Goal: Task Accomplishment & Management: Manage account settings

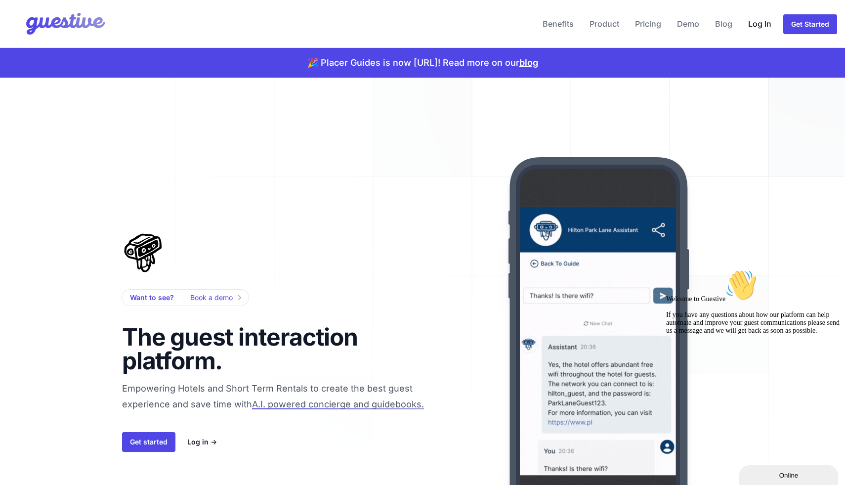
click at [753, 18] on link "Log In" at bounding box center [759, 24] width 31 height 24
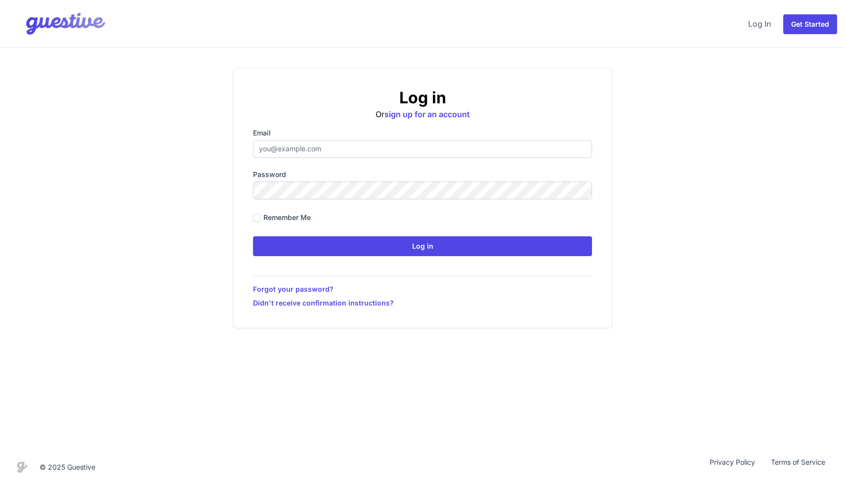
click at [306, 152] on input "Email" at bounding box center [422, 149] width 339 height 18
type input "[EMAIL_ADDRESS][DOMAIN_NAME]"
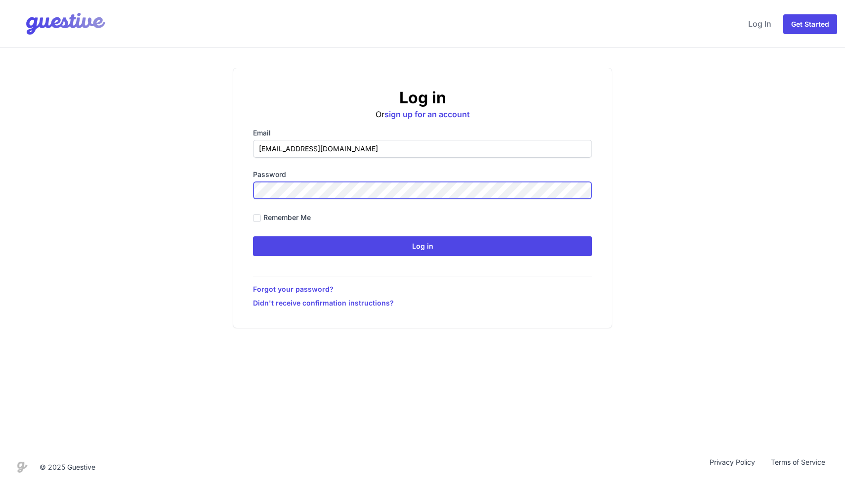
click at [253, 236] on input "Log in" at bounding box center [422, 246] width 339 height 20
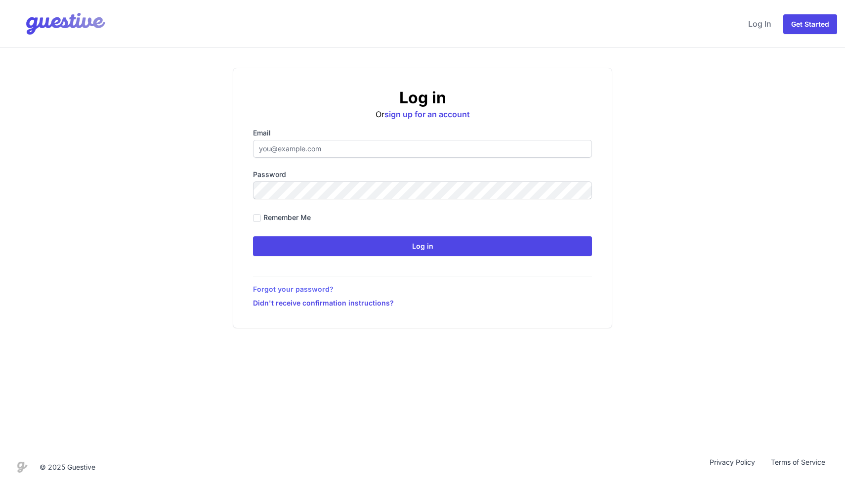
click at [325, 291] on link "Forgot your password?" at bounding box center [422, 289] width 339 height 10
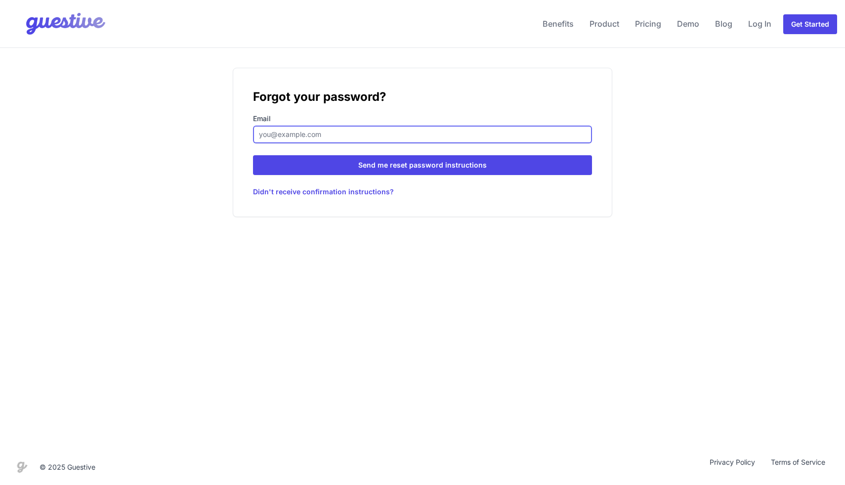
click at [319, 140] on input "Email" at bounding box center [422, 134] width 339 height 18
type input "[EMAIL_ADDRESS][DOMAIN_NAME]"
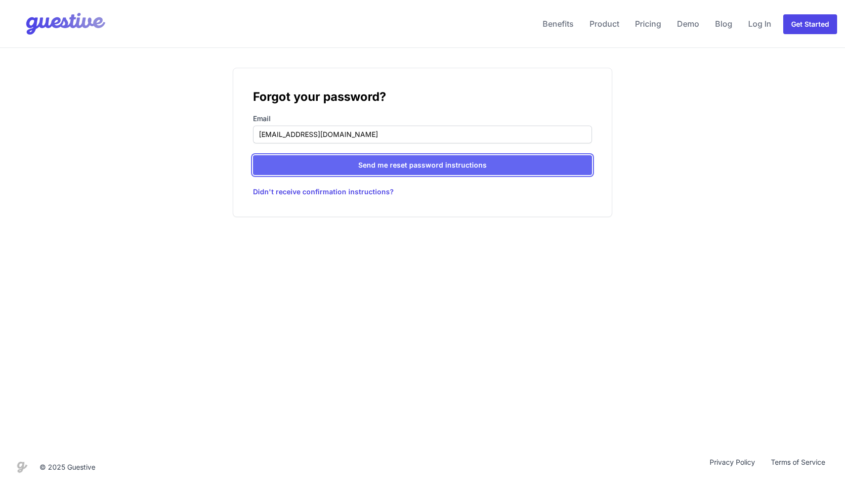
click at [320, 169] on input "Send me reset password instructions" at bounding box center [422, 165] width 339 height 20
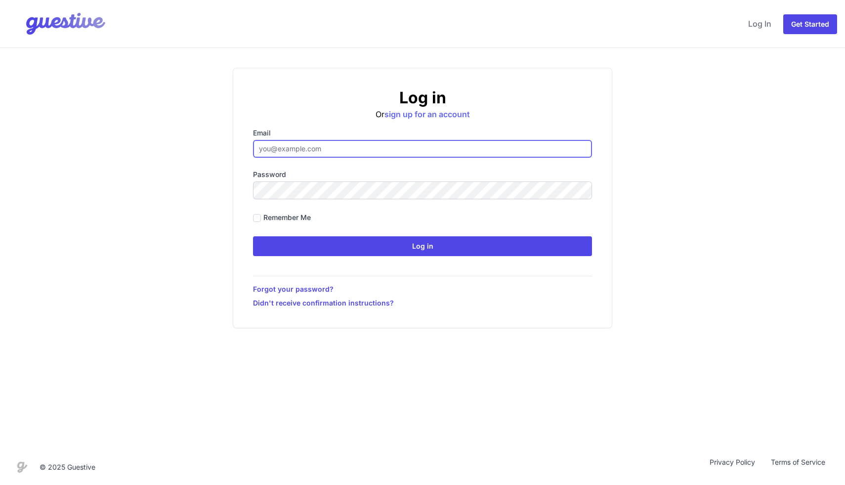
click at [404, 142] on input "Email" at bounding box center [422, 149] width 339 height 18
type input "[EMAIL_ADDRESS][DOMAIN_NAME]"
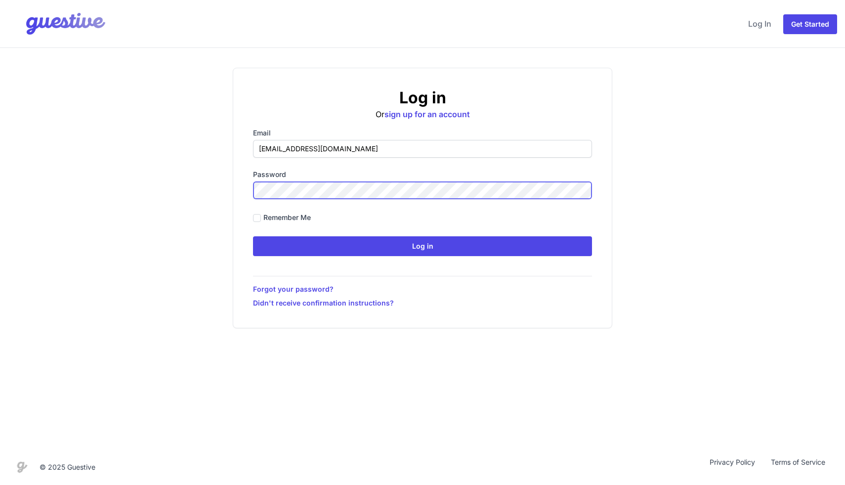
click at [253, 236] on input "Log in" at bounding box center [422, 246] width 339 height 20
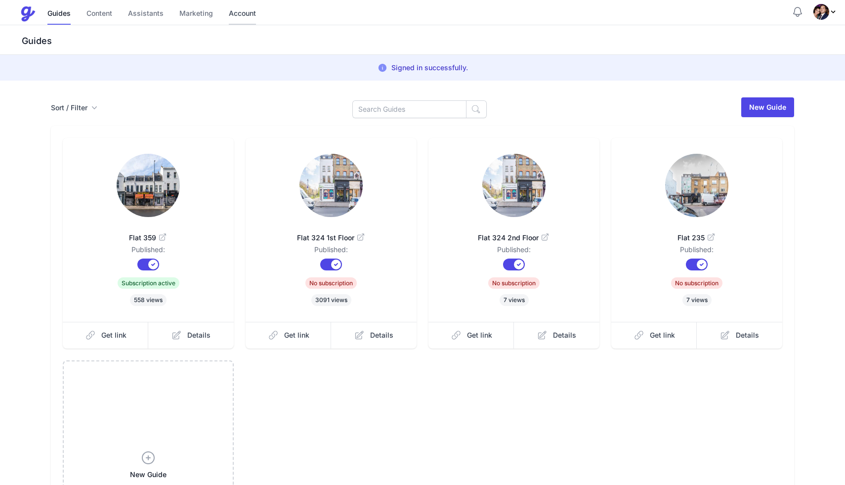
click at [244, 14] on link "Account" at bounding box center [242, 13] width 27 height 21
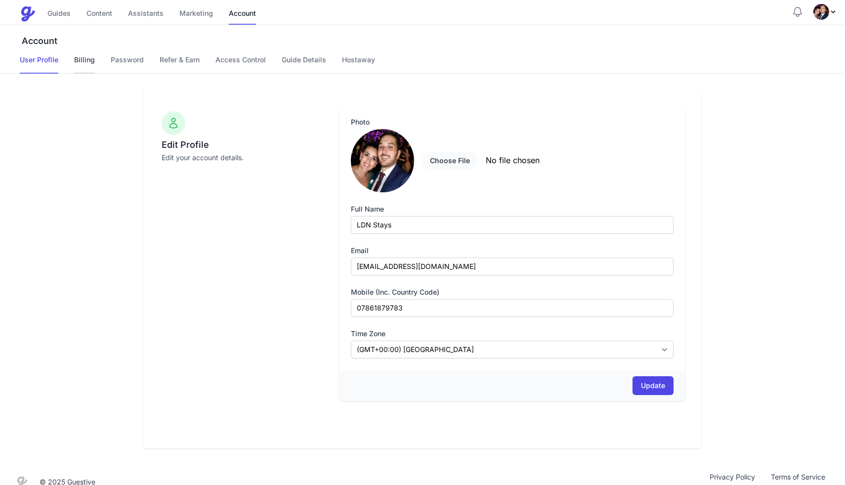
click at [83, 63] on link "Billing" at bounding box center [84, 64] width 21 height 19
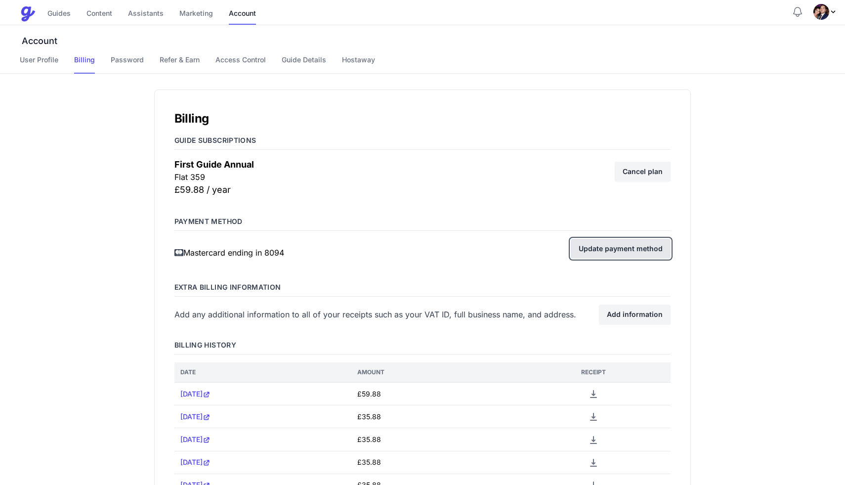
click at [613, 245] on link "Update payment method" at bounding box center [621, 249] width 100 height 20
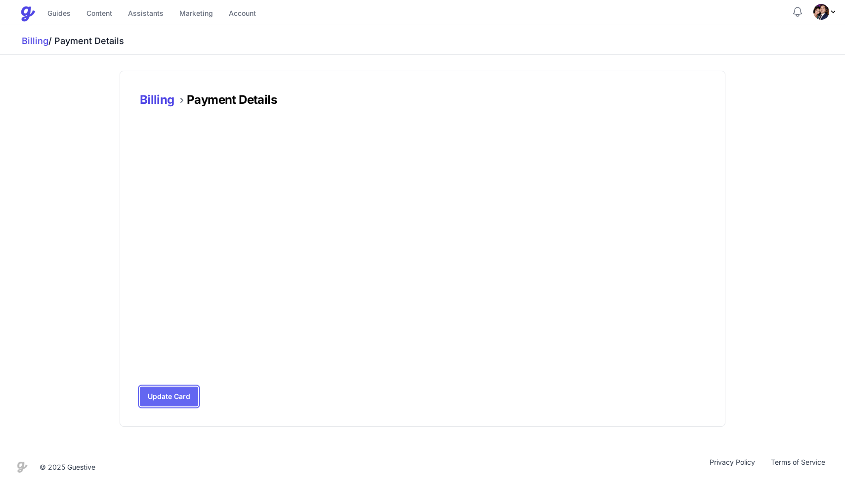
click at [171, 394] on button "Update Card" at bounding box center [169, 396] width 58 height 20
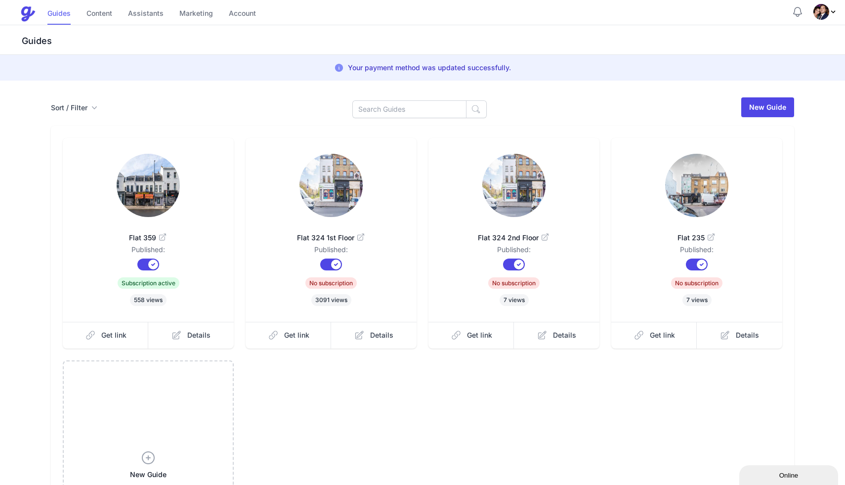
click at [63, 18] on link "Guides" at bounding box center [58, 13] width 23 height 21
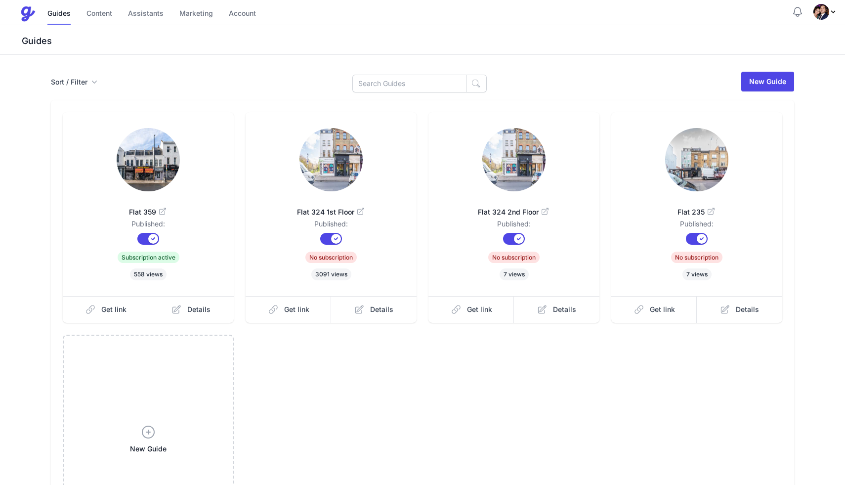
click at [24, 21] on img at bounding box center [28, 14] width 16 height 16
click at [105, 13] on link "Content" at bounding box center [99, 13] width 26 height 21
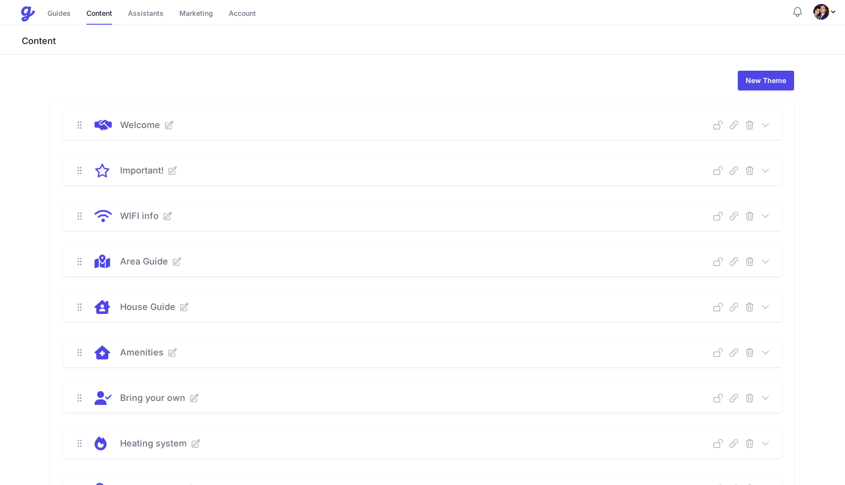
click at [166, 14] on div "Guides Content Assistants Marketing Account" at bounding box center [151, 13] width 208 height 21
click at [150, 8] on link "Assistants" at bounding box center [146, 13] width 36 height 21
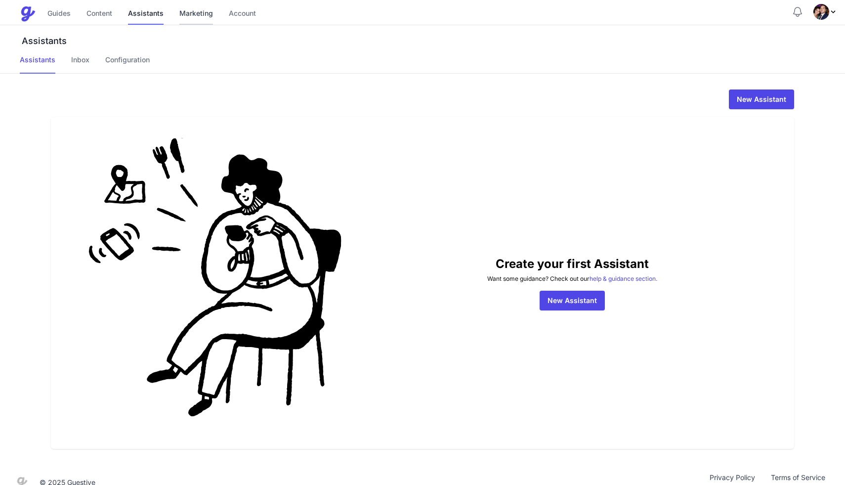
click at [205, 13] on link "Marketing" at bounding box center [196, 13] width 34 height 21
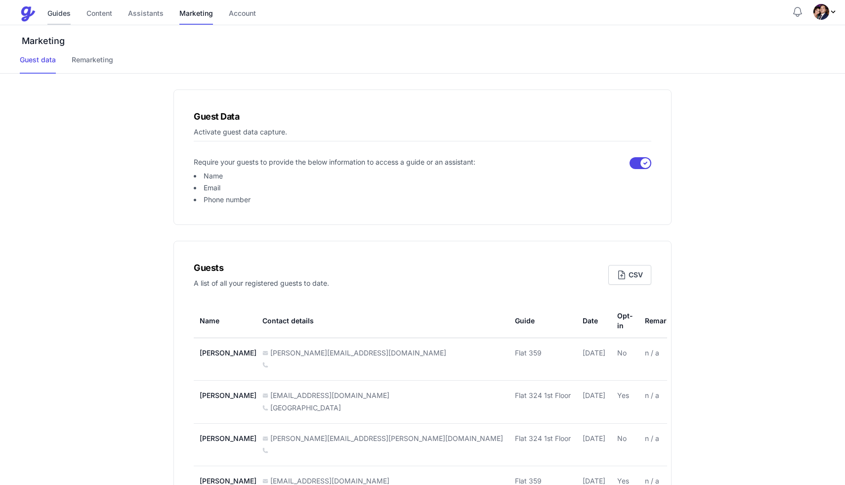
click at [67, 7] on link "Guides" at bounding box center [58, 13] width 23 height 21
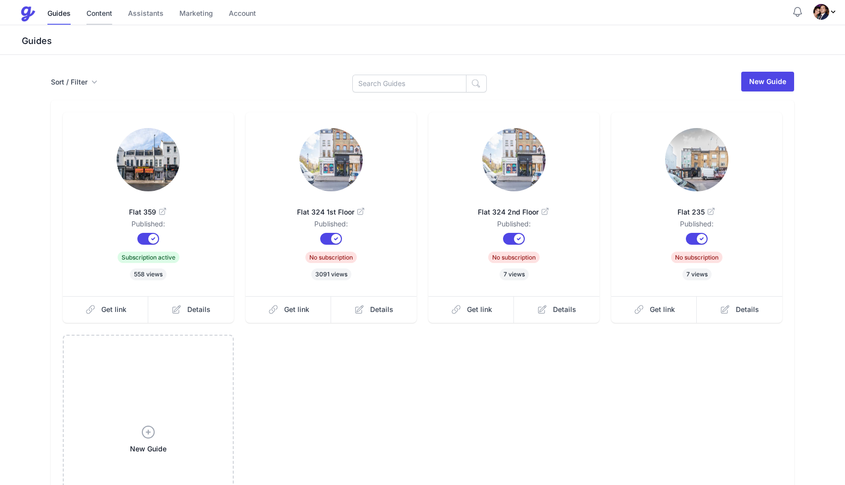
click at [94, 15] on link "Content" at bounding box center [99, 13] width 26 height 21
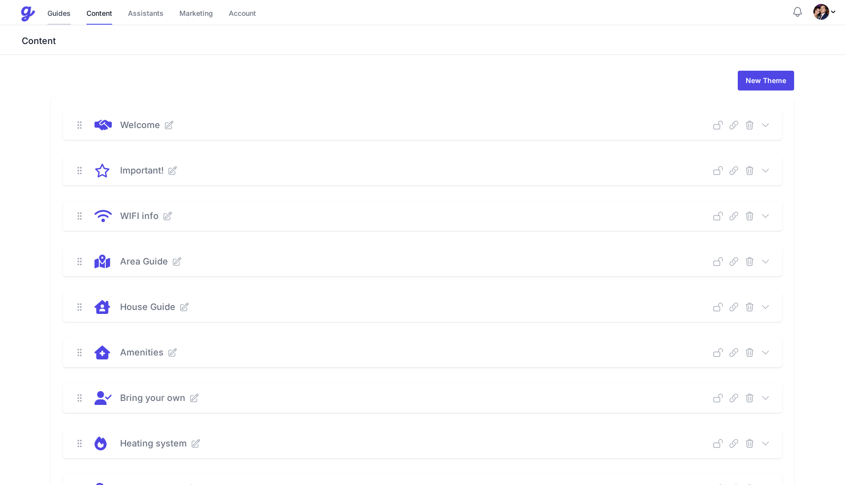
click at [53, 14] on link "Guides" at bounding box center [58, 13] width 23 height 21
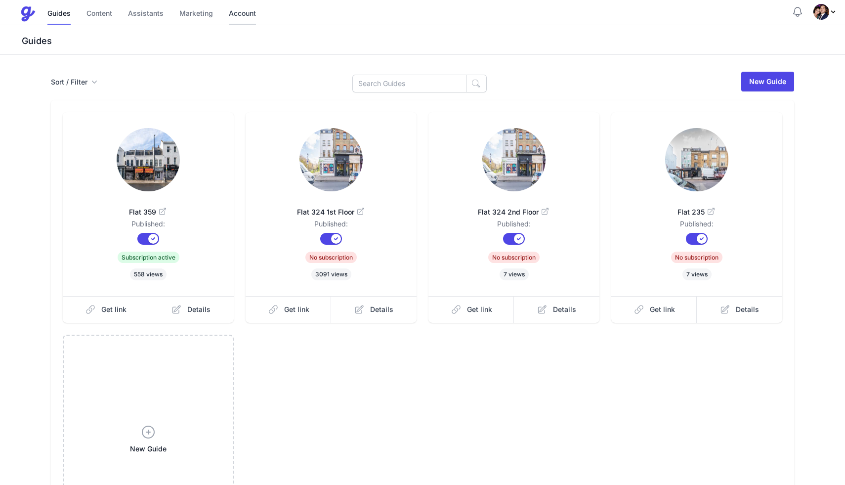
click at [244, 9] on link "Account" at bounding box center [242, 13] width 27 height 21
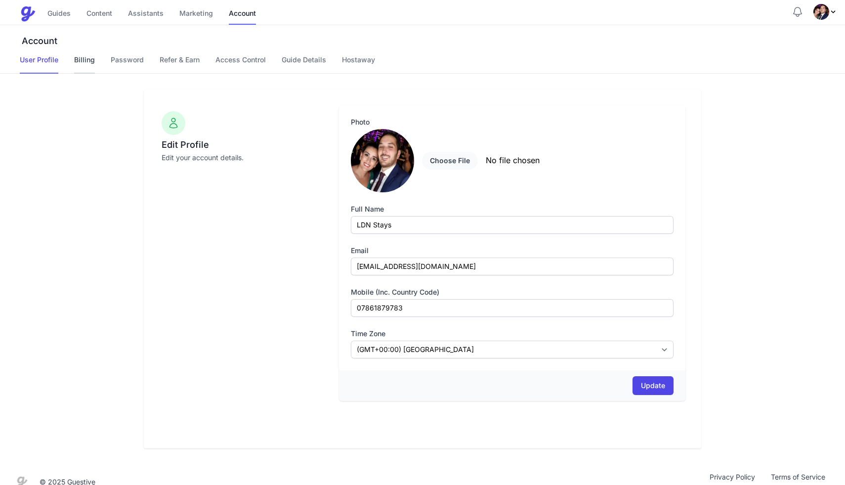
click at [87, 63] on link "Billing" at bounding box center [84, 64] width 21 height 19
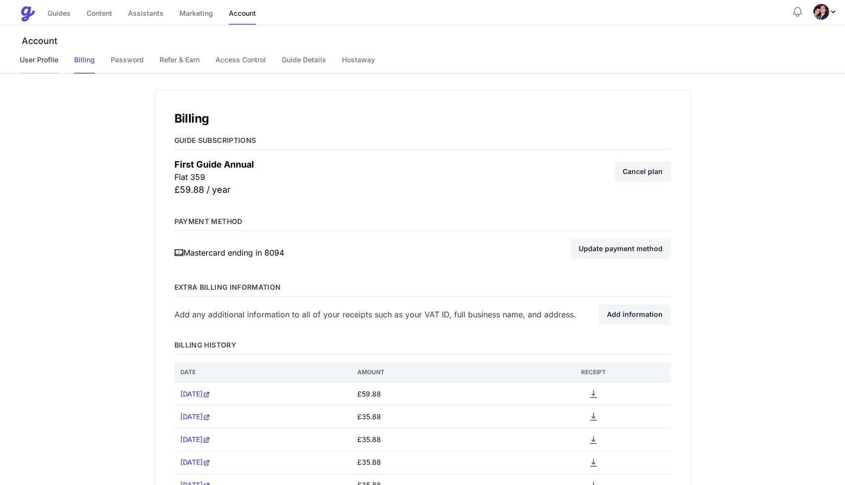
click at [41, 59] on link "User Profile" at bounding box center [39, 64] width 39 height 19
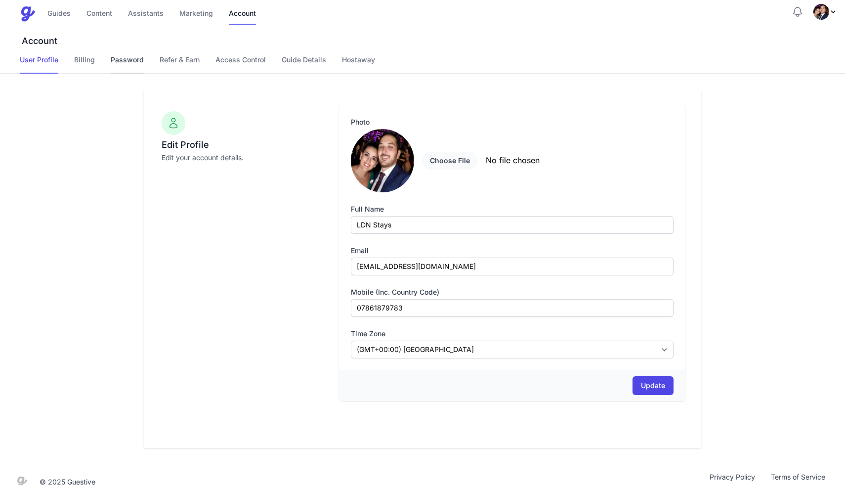
click at [124, 61] on link "Password" at bounding box center [127, 64] width 33 height 19
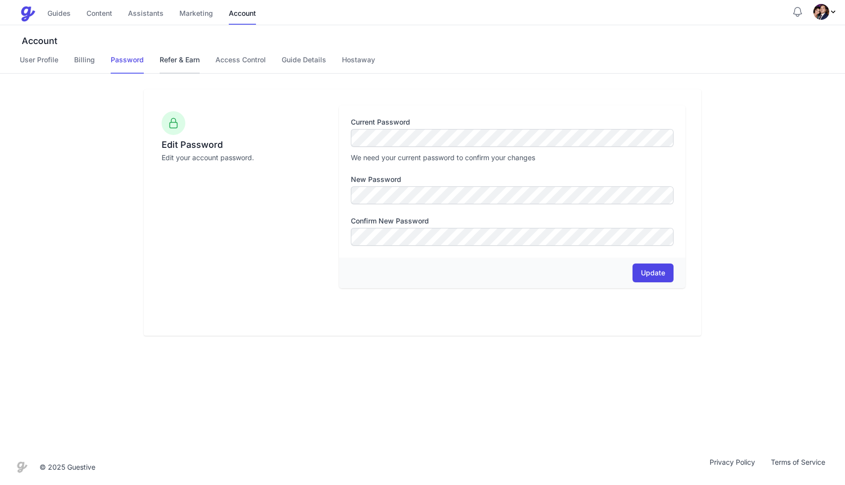
click at [175, 65] on link "Refer & Earn" at bounding box center [180, 64] width 40 height 19
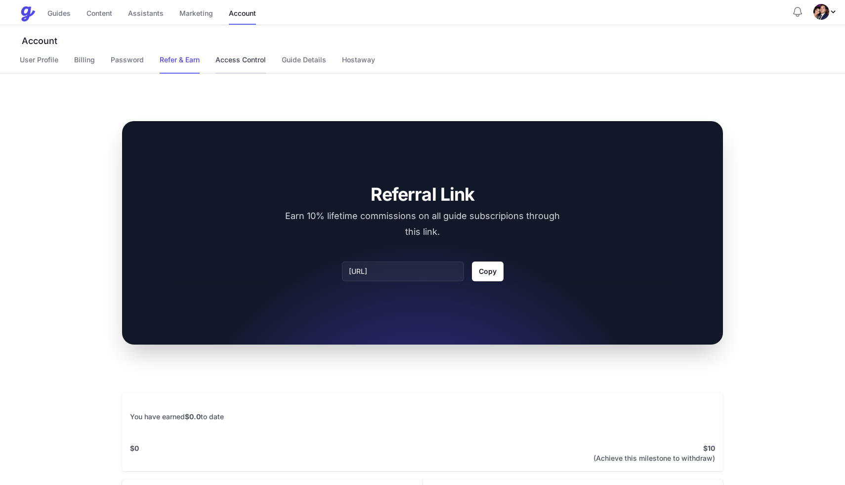
click at [228, 60] on link "Access Control" at bounding box center [240, 64] width 50 height 19
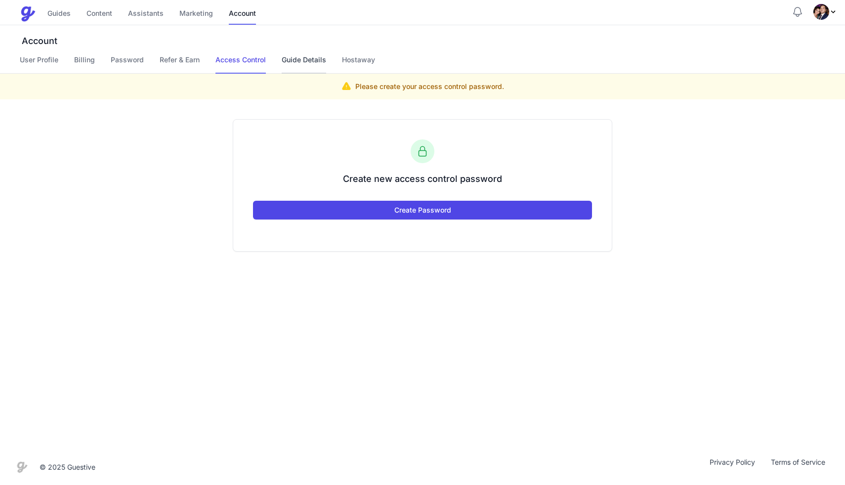
click at [287, 60] on link "Guide Details" at bounding box center [304, 64] width 44 height 19
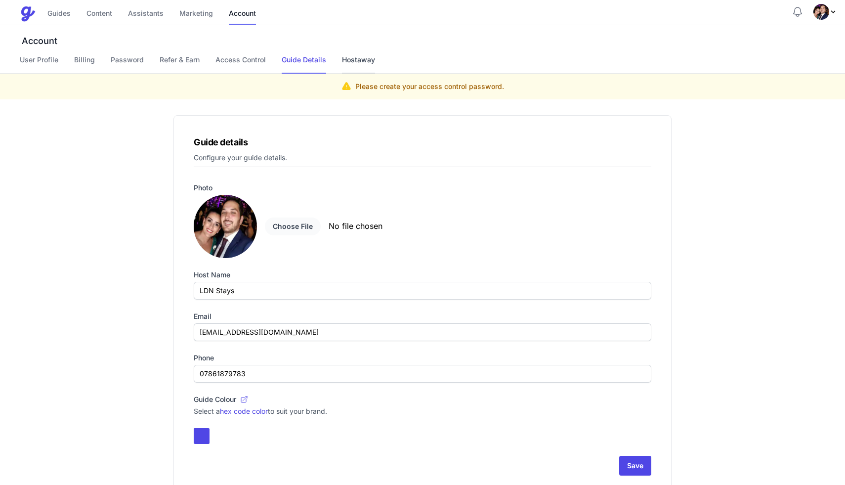
click at [355, 58] on link "Hostaway" at bounding box center [358, 64] width 33 height 19
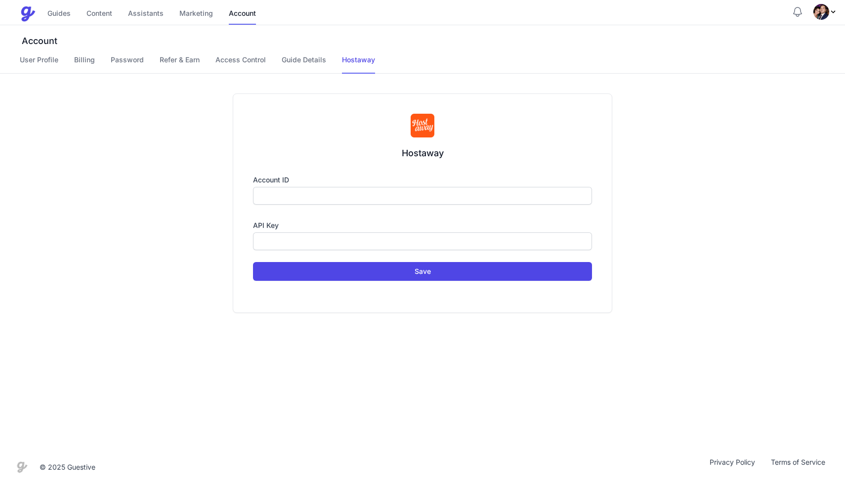
click at [308, 52] on div "Account User Profile Billing Password Refer & Earn Access Control Guide Details…" at bounding box center [422, 49] width 845 height 48
click at [307, 62] on link "Guide Details" at bounding box center [304, 64] width 44 height 19
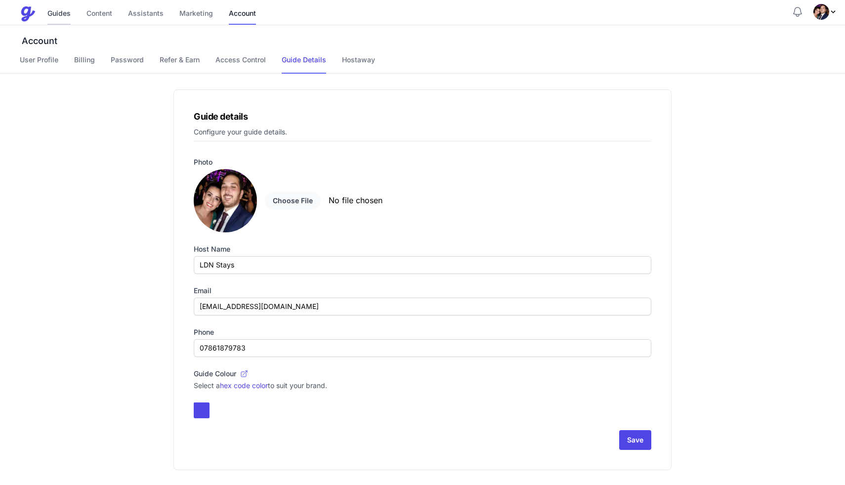
click at [55, 14] on link "Guides" at bounding box center [58, 13] width 23 height 21
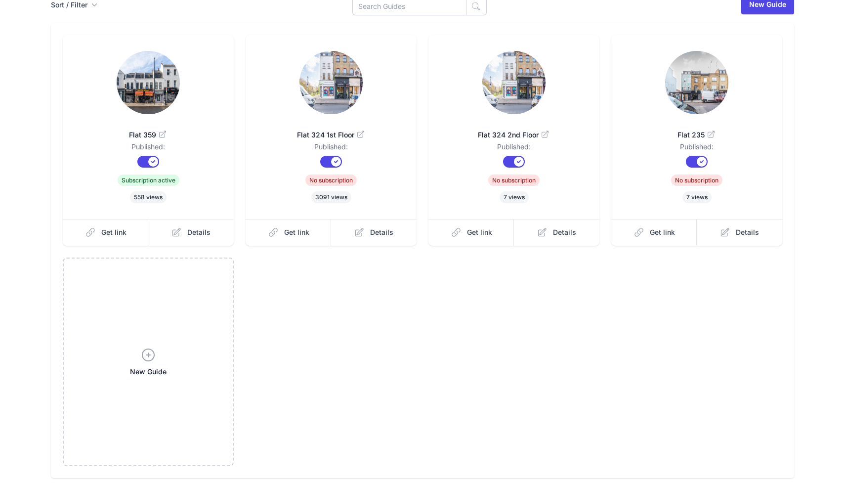
scroll to position [78, 0]
